Goal: Information Seeking & Learning: Learn about a topic

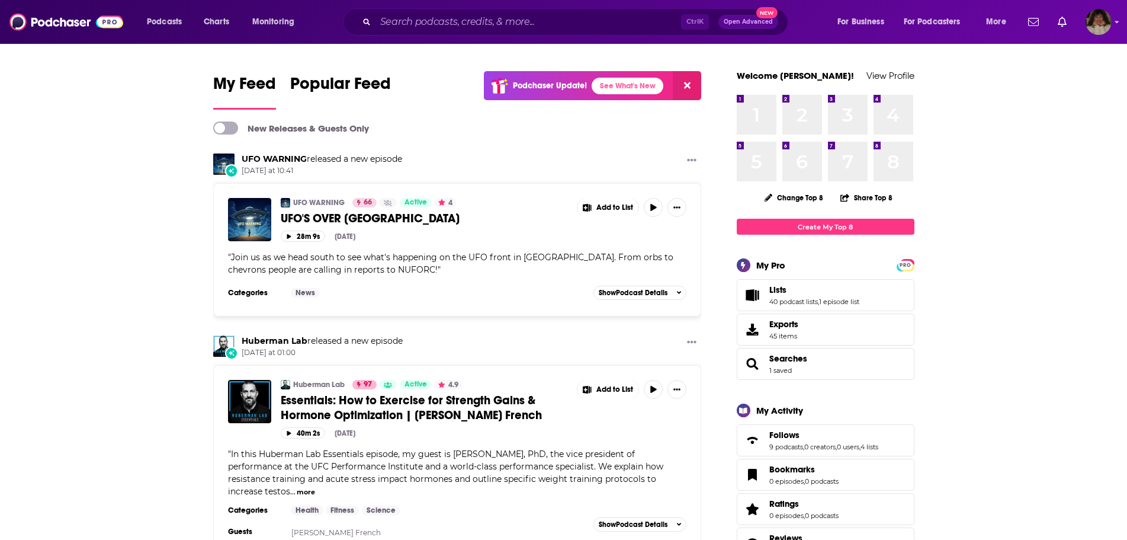
click at [400, 21] on input "Search podcasts, credits, & more..." at bounding box center [529, 21] width 306 height 19
click at [461, 24] on input "Search podcasts, credits, & more..." at bounding box center [529, 21] width 306 height 19
click at [421, 20] on input "Search podcasts, credits, & more..." at bounding box center [529, 21] width 306 height 19
click at [565, 21] on input "Search podcasts, credits, & more..." at bounding box center [529, 21] width 306 height 19
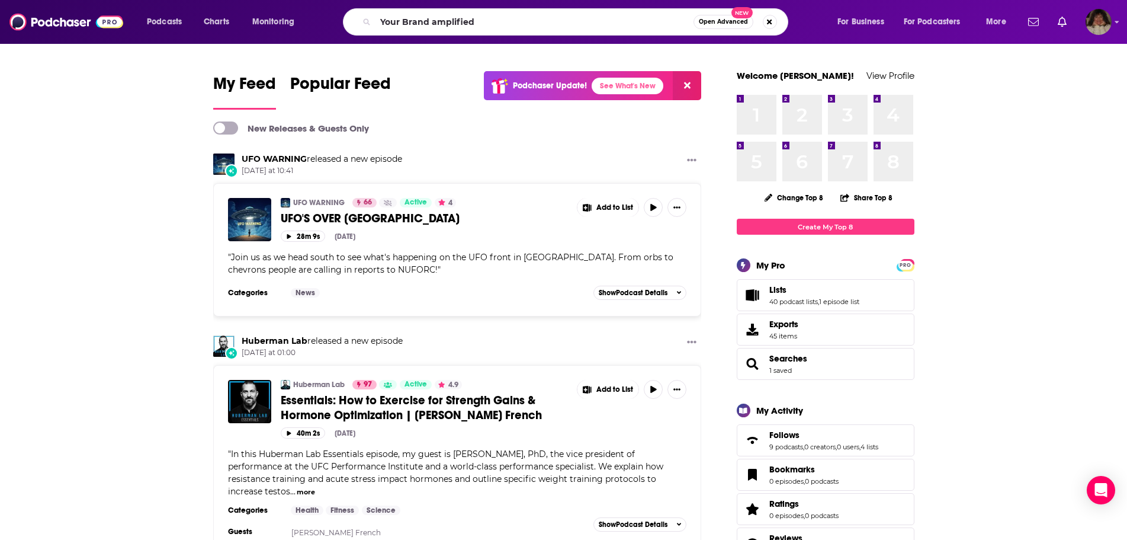
type input "Your Brand amplified"
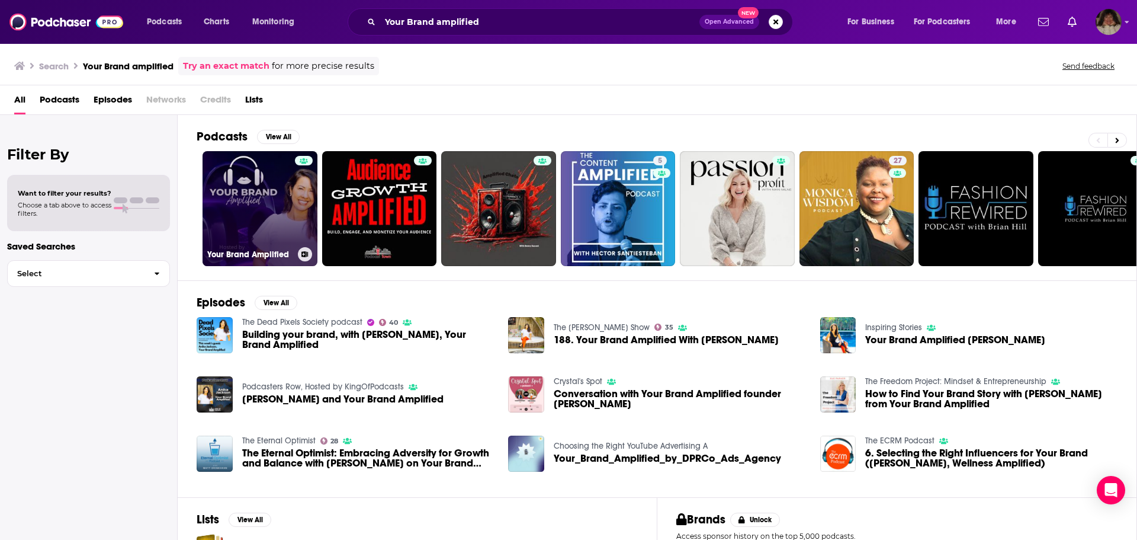
click at [274, 204] on link "Your Brand Amplified" at bounding box center [260, 208] width 115 height 115
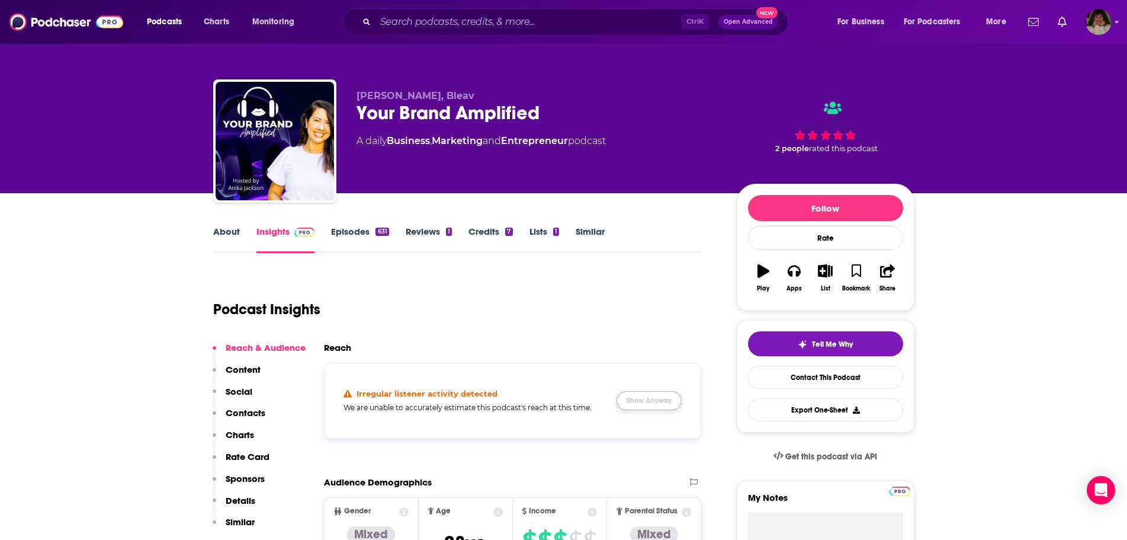
click at [660, 400] on button "Show Anyway" at bounding box center [649, 400] width 65 height 19
